Goal: Task Accomplishment & Management: Complete application form

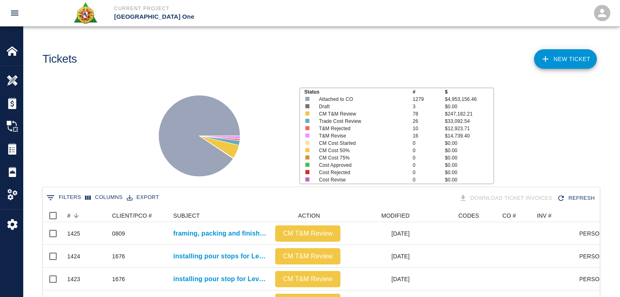
scroll to position [469, 551]
click at [569, 63] on link "NEW TICKET" at bounding box center [565, 59] width 63 height 20
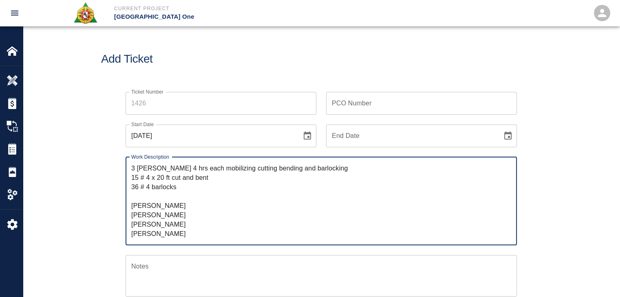
click at [133, 170] on textarea "3 [PERSON_NAME] 4 hrs each mobilizing cutting bending and barlocking 15 # 4 x 2…" at bounding box center [321, 201] width 380 height 75
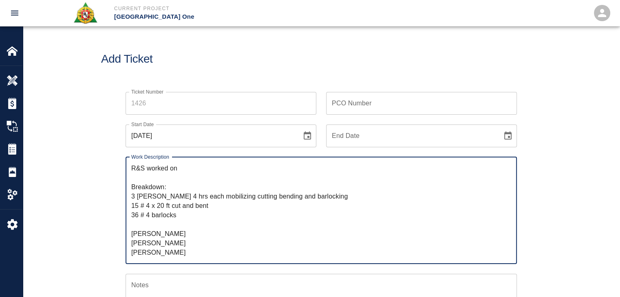
click at [163, 198] on textarea "R&S worked on Breakdown: 3 [PERSON_NAME] 4 hrs each mobilizing cutting bending …" at bounding box center [321, 211] width 380 height 94
click at [189, 194] on textarea "R&S worked on Breakdown: 3 [PERSON_NAME] 4hrs each mobilizing cutting bending a…" at bounding box center [321, 211] width 380 height 94
drag, startPoint x: 316, startPoint y: 195, endPoint x: 191, endPoint y: 197, distance: 125.1
click at [191, 197] on textarea "R&S worked on Breakdown: 3 [PERSON_NAME] 4hrs each mobilizing cutting bending a…" at bounding box center [321, 211] width 380 height 94
click at [190, 166] on textarea "R&S worked on Breakdown: 3 [PERSON_NAME] 4hrs each 15 # 4 x 20 ft cut and bent …" at bounding box center [321, 211] width 380 height 94
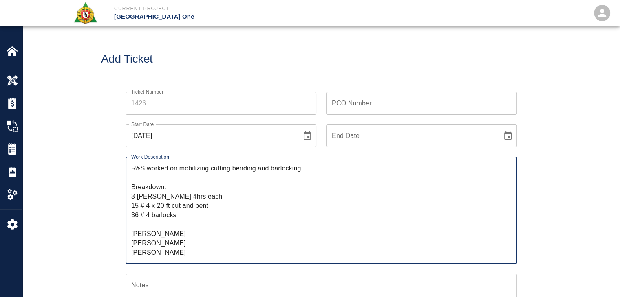
click at [277, 164] on textarea "R&S worked on mobilizing cutting bending and barlocking Breakdown: 3 [PERSON_NA…" at bounding box center [321, 211] width 380 height 94
click at [238, 181] on textarea "R&S worked on mobilizing cutting bending and barlocking Breakdown: 3 [PERSON_NA…" at bounding box center [321, 211] width 380 height 94
click at [187, 217] on textarea "R&S worked on mobilizing cutting bending and barlocking Breakdown: 3 [PERSON_NA…" at bounding box center [321, 211] width 380 height 94
click at [142, 231] on textarea "R&S worked on mobilizing cutting bending and barlocking Breakdown: 3 [PERSON_NA…" at bounding box center [321, 211] width 380 height 94
click at [151, 224] on textarea "R&S worked on mobilizing cutting bending and barlocking Breakdown: 3 [PERSON_NA…" at bounding box center [321, 211] width 380 height 94
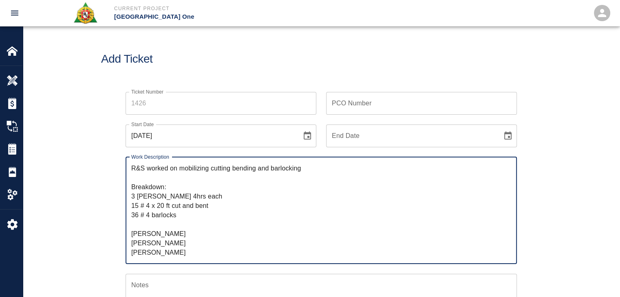
drag, startPoint x: 158, startPoint y: 233, endPoint x: 129, endPoint y: 229, distance: 29.3
click at [129, 229] on div "R&S worked on mobilizing cutting bending and barlocking Breakdown: 3 [PERSON_NA…" at bounding box center [321, 210] width 391 height 107
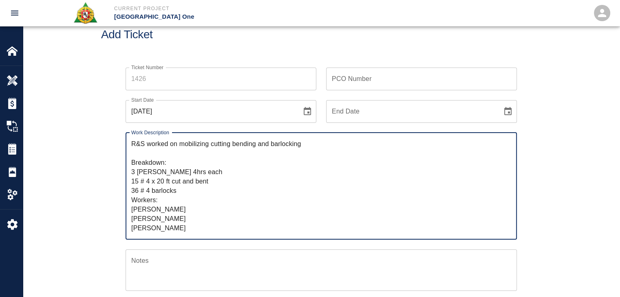
click at [148, 216] on textarea "R&S worked on mobilizing cutting bending and barlocking Breakdown: 3 [PERSON_NA…" at bounding box center [321, 186] width 380 height 94
click at [160, 217] on textarea "R&S worked on mobilizing cutting bending and barlocking Breakdown: 3 [PERSON_NA…" at bounding box center [321, 186] width 380 height 94
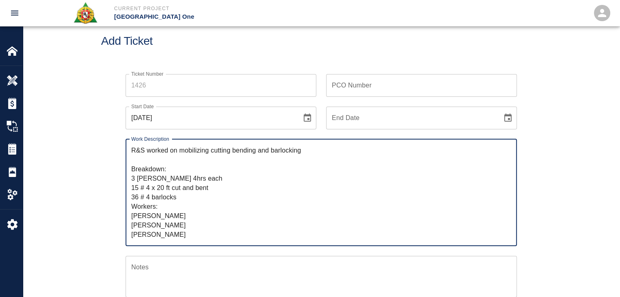
click at [159, 200] on textarea "R&S worked on mobilizing cutting bending and barlocking Breakdown: 3 [PERSON_NA…" at bounding box center [321, 193] width 380 height 94
click at [153, 198] on textarea "R&S worked on mobilizing cutting bending and barlocking Breakdown: 3 [PERSON_NA…" at bounding box center [321, 193] width 380 height 94
click at [154, 199] on textarea "R&S worked on mobilizing cutting bending and barlocking Breakdown: 3 [PERSON_NA…" at bounding box center [321, 193] width 380 height 94
click at [165, 198] on textarea "R&S worked on mobilizing cutting bending and barlocking Breakdown: 3 [PERSON_NA…" at bounding box center [321, 193] width 380 height 94
click at [161, 198] on textarea "R&S worked on mobilizing cutting bending and barlocking Breakdown: 3 [PERSON_NA…" at bounding box center [321, 193] width 380 height 94
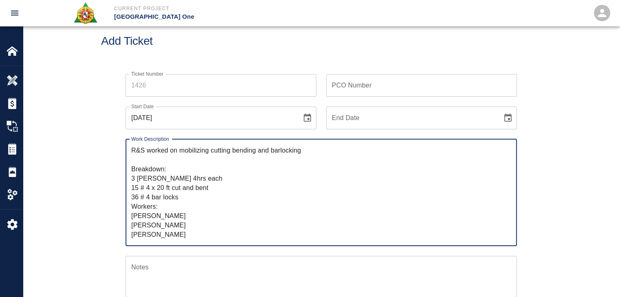
click at [181, 198] on textarea "R&S worked on mobilizing cutting bending and barlocking Breakdown: 3 [PERSON_NA…" at bounding box center [321, 193] width 380 height 94
click at [272, 155] on textarea "R&S worked on mobilizing cutting bending and barlocking Breakdown: 3 [PERSON_NA…" at bounding box center [321, 193] width 380 height 94
click at [288, 154] on textarea "R&S worked on mobilizing cutting bending and barlocking Breakdown: 3 [PERSON_NA…" at bounding box center [321, 193] width 380 height 94
click at [311, 154] on textarea "R&S worked on mobilizing cutting bending and barlocking Breakdown: 3 [PERSON_NA…" at bounding box center [321, 193] width 380 height 94
paste textarea "gate 14 level 2.5."
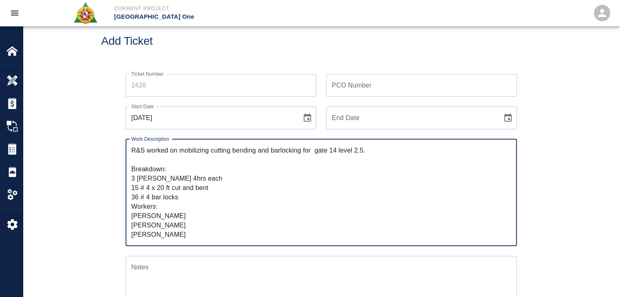
click at [313, 152] on textarea "R&S worked on mobilizing cutting bending and barlocking for gate 14 level 2.5. …" at bounding box center [321, 193] width 380 height 94
click at [327, 152] on textarea "R&S worked on mobilizing cutting bending and barlocking for gate 14 level 2.5. …" at bounding box center [321, 193] width 380 height 94
click at [355, 152] on textarea "R&S worked on mobilizing cutting bending and barlocking for gate #14 level 2.5.…" at bounding box center [321, 193] width 380 height 94
click at [346, 167] on textarea "R&S worked on mobilizing cutting bending and barlocking for gate #14 level #2.5…" at bounding box center [321, 193] width 380 height 94
drag, startPoint x: 383, startPoint y: 154, endPoint x: 181, endPoint y: 154, distance: 202.5
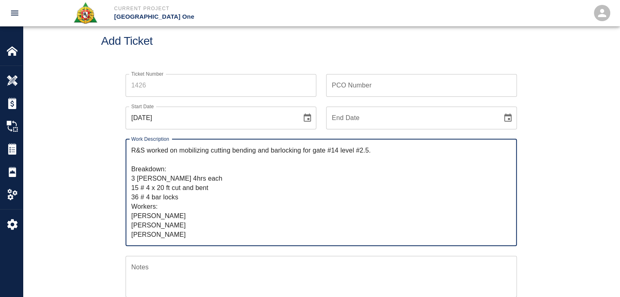
click at [181, 154] on textarea "R&S worked on mobilizing cutting bending and barlocking for gate #14 level #2.5…" at bounding box center [321, 193] width 380 height 94
type textarea "R&S worked on mobilizing cutting bending and barlocking for gate #14 level #2.5…"
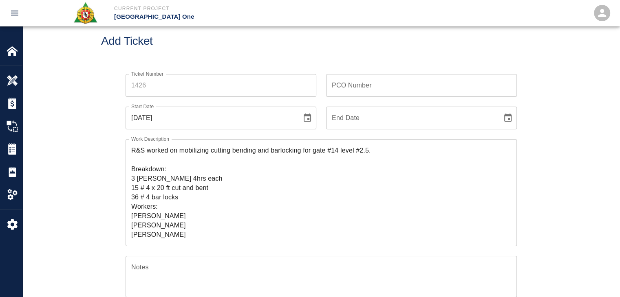
click at [126, 198] on div "R&S worked on mobilizing cutting bending and barlocking for gate #14 level #2.5…" at bounding box center [321, 192] width 391 height 107
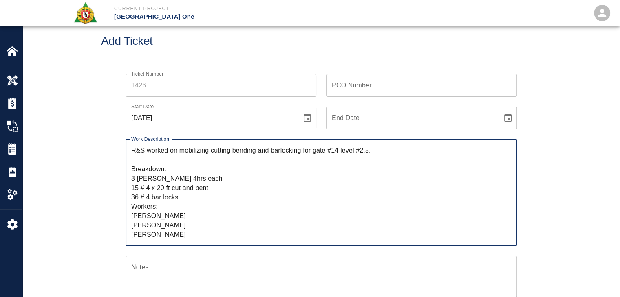
scroll to position [44, 0]
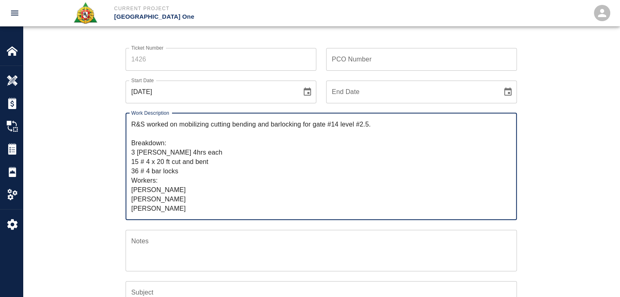
click at [115, 187] on div "Ticket Number Ticket Number PCO Number PCO Number Start Date [DATE] Start Date …" at bounding box center [321, 234] width 440 height 392
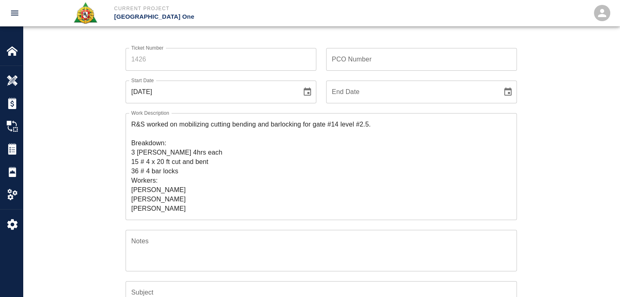
scroll to position [63, 0]
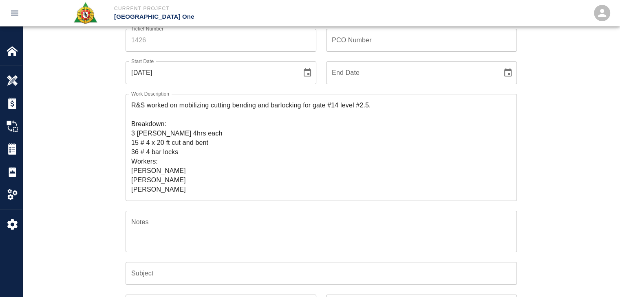
click at [159, 268] on input "Subject" at bounding box center [321, 273] width 391 height 23
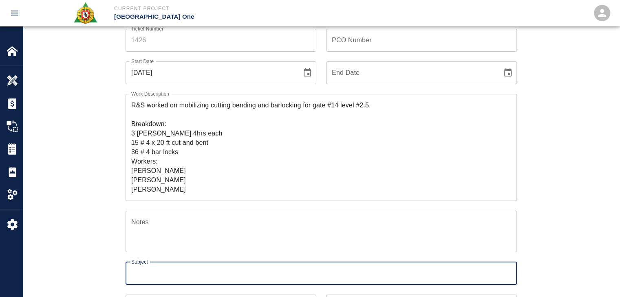
paste input "mobilizing cutting bending and barlocking for gate #14 level #2.5."
type input "mobilizing cutting bending and barlocking for gate #14 level #2.5."
click at [116, 251] on div "Notes x Notes" at bounding box center [316, 226] width 401 height 51
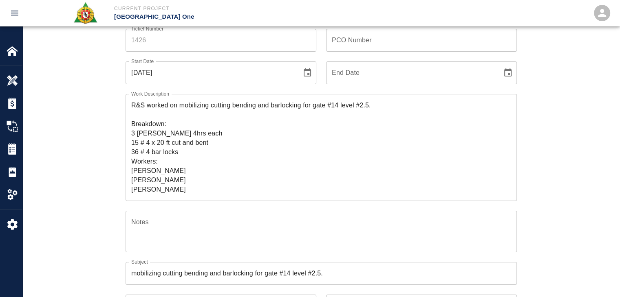
scroll to position [0, 0]
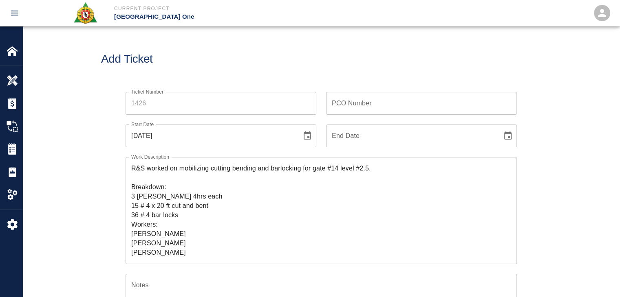
click at [151, 108] on input "Ticket Number" at bounding box center [221, 103] width 191 height 23
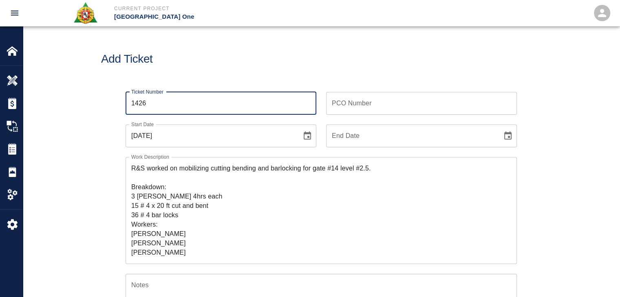
type input "1426"
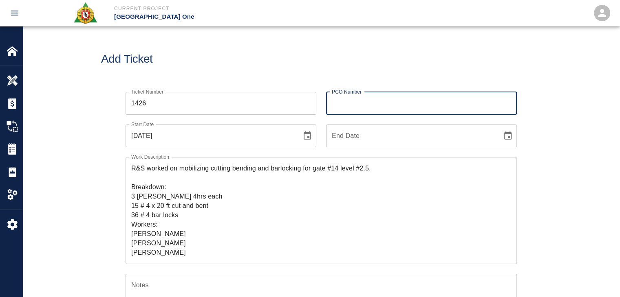
click at [366, 104] on input "PCO Number" at bounding box center [421, 103] width 191 height 23
click at [255, 66] on div "Add Ticket" at bounding box center [321, 59] width 597 height 66
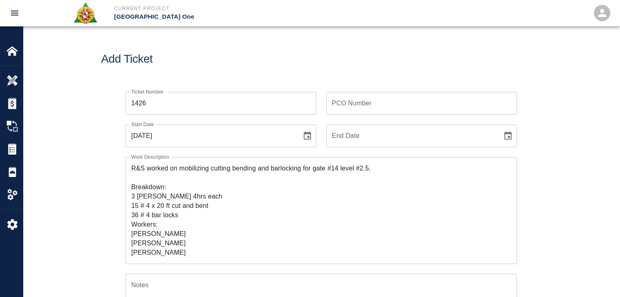
click at [97, 161] on div "Ticket Number 1426 Ticket Number PCO Number PCO Number Start Date [DATE] Start …" at bounding box center [321, 287] width 597 height 411
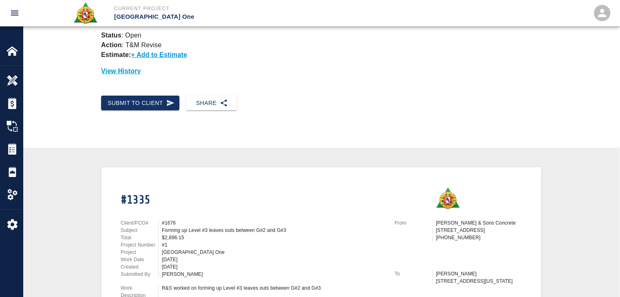
scroll to position [91, 0]
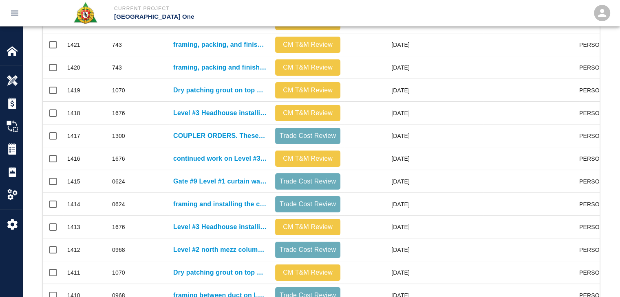
scroll to position [429, 0]
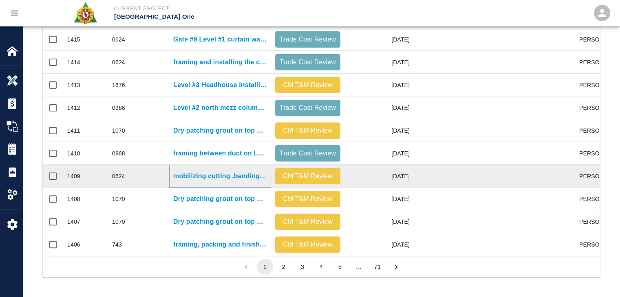
click at [218, 172] on p "mobilizing cutting ,bending chipping for exposing rebar at gate #14 stairway le…" at bounding box center [220, 177] width 94 height 10
